Goal: Task Accomplishment & Management: Manage account settings

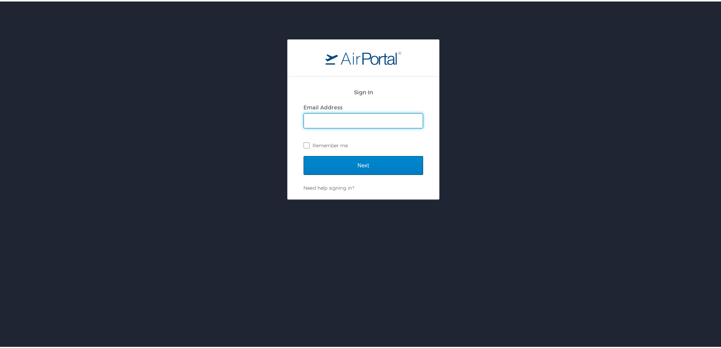
type input "teresa.cook@cbtravel.com"
click at [380, 167] on input "Next" at bounding box center [364, 163] width 120 height 19
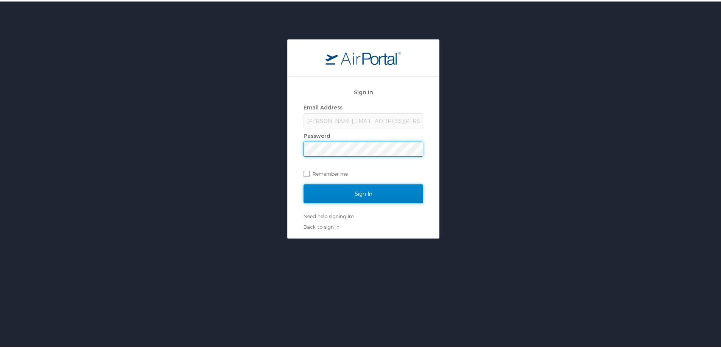
click at [350, 195] on input "Sign In" at bounding box center [364, 192] width 120 height 19
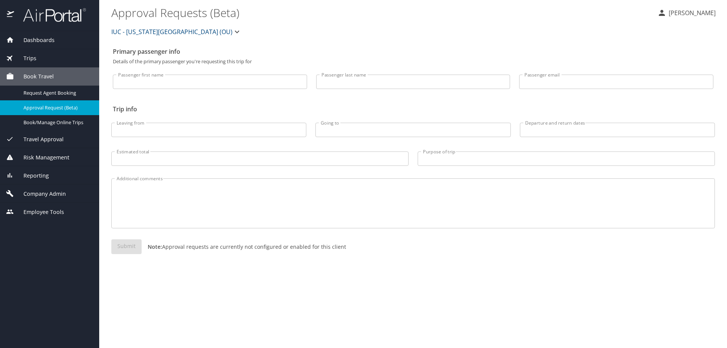
click at [230, 78] on input "Passenger first name" at bounding box center [210, 82] width 194 height 14
type input "cale"
type input "[PERSON_NAME]"
drag, startPoint x: 366, startPoint y: 78, endPoint x: 288, endPoint y: 80, distance: 77.6
click at [288, 80] on div "Passenger first name [PERSON_NAME] first name Passenger last name [PERSON_NAME]…" at bounding box center [412, 79] width 609 height 31
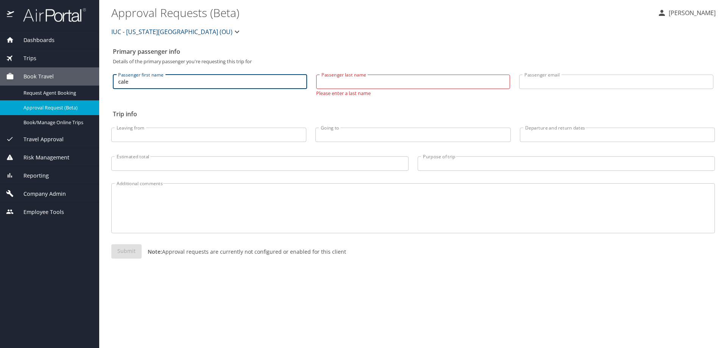
drag, startPoint x: 190, startPoint y: 79, endPoint x: 83, endPoint y: 81, distance: 107.9
click at [83, 81] on div "Dashboards AirPortal 360™ Manager AirPortal 360™ Agent My Travel Dashboard Trip…" at bounding box center [363, 174] width 727 height 348
click at [59, 190] on span "Company Admin" at bounding box center [40, 194] width 52 height 8
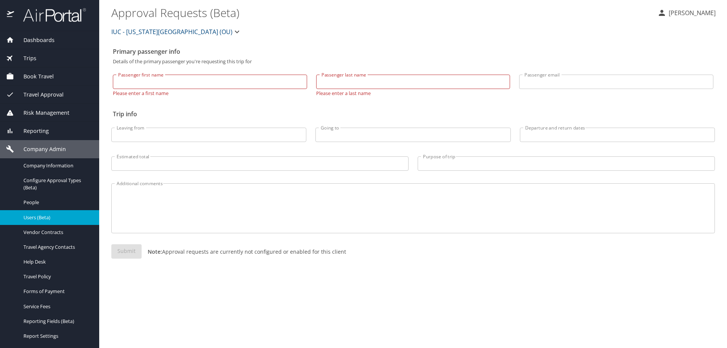
click at [33, 217] on span "Users (Beta)" at bounding box center [56, 217] width 67 height 7
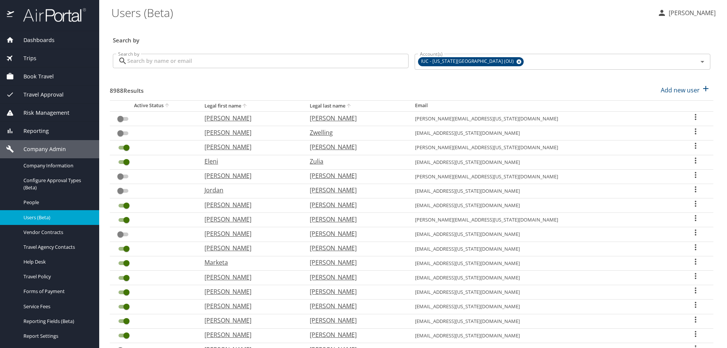
click at [202, 58] on input "Search by" at bounding box center [267, 61] width 281 height 14
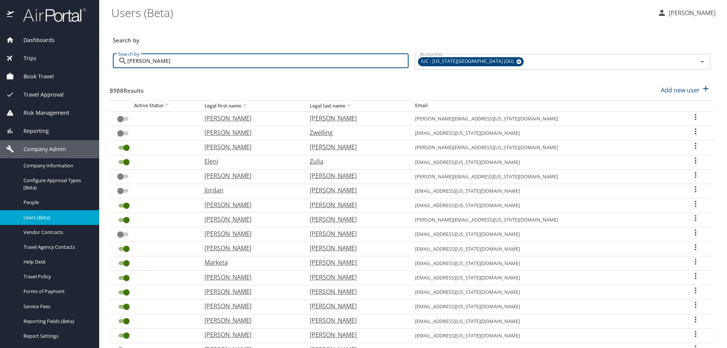
type input "[PERSON_NAME]"
checkbox input "true"
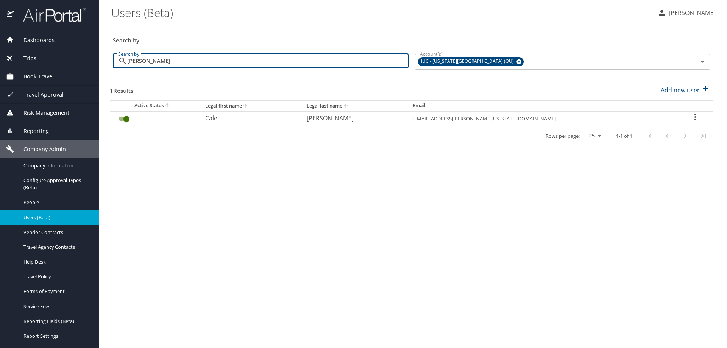
type input "[PERSON_NAME]"
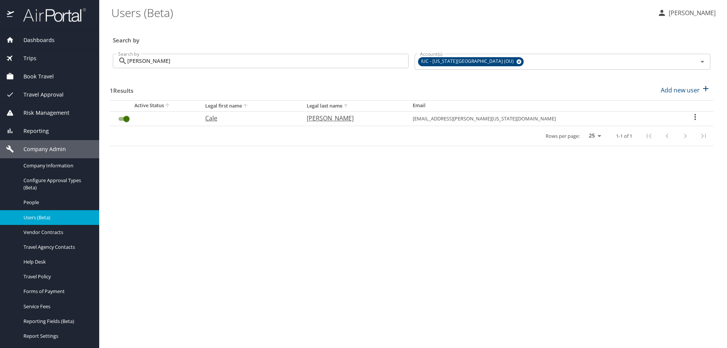
click at [690, 117] on icon "User Search Table" at bounding box center [694, 116] width 9 height 9
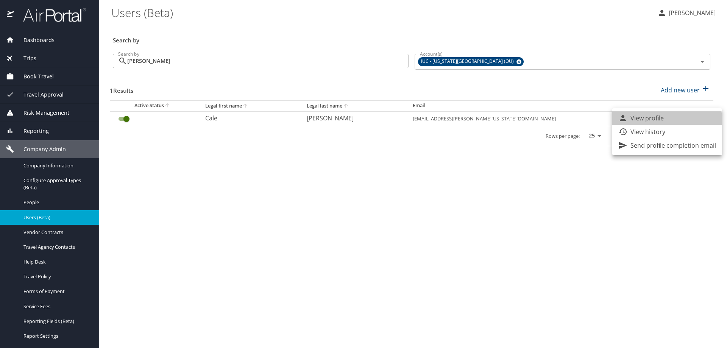
click at [656, 120] on p "View profile" at bounding box center [646, 118] width 33 height 9
select select "US"
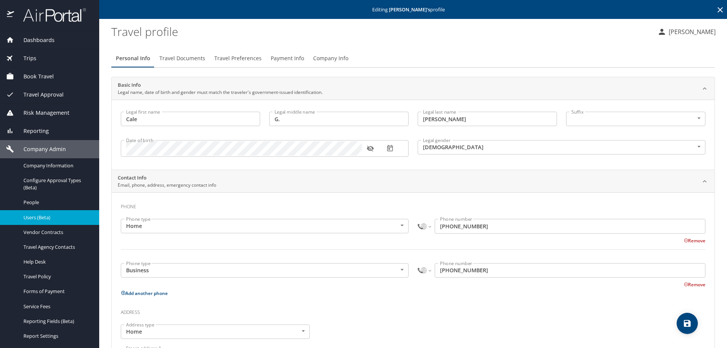
type input "Cale"
type input "G."
type input "[PERSON_NAME]"
type input "[DEMOGRAPHIC_DATA]"
click at [182, 58] on span "Travel Documents" at bounding box center [182, 58] width 46 height 9
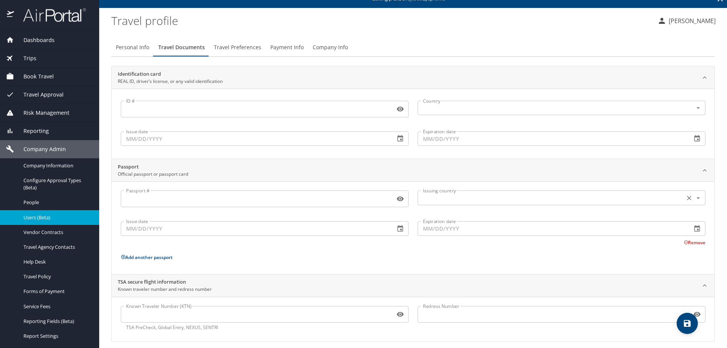
scroll to position [17, 0]
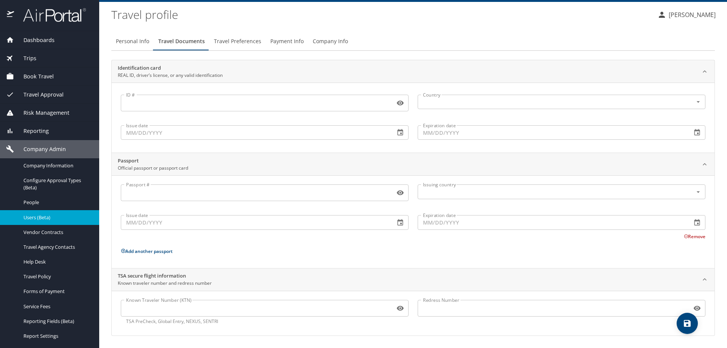
click at [155, 311] on input "Known Traveler Number (KTN)" at bounding box center [256, 308] width 271 height 14
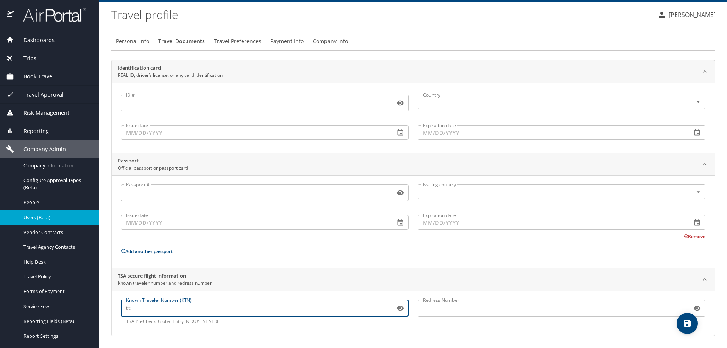
type input "t"
type input "TT115FTN2"
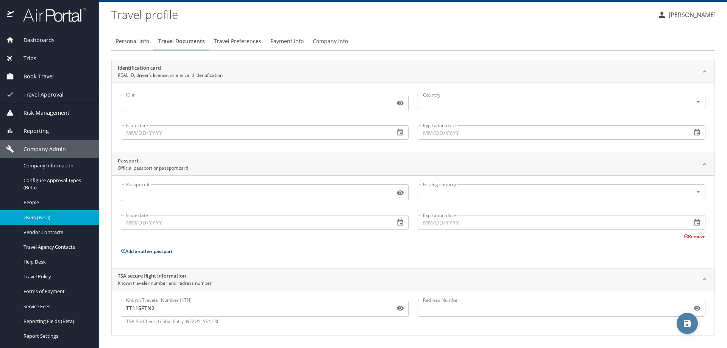
click at [688, 322] on icon "save" at bounding box center [687, 323] width 7 height 7
click at [687, 324] on icon "save" at bounding box center [686, 323] width 9 height 9
